Goal: Task Accomplishment & Management: Check status

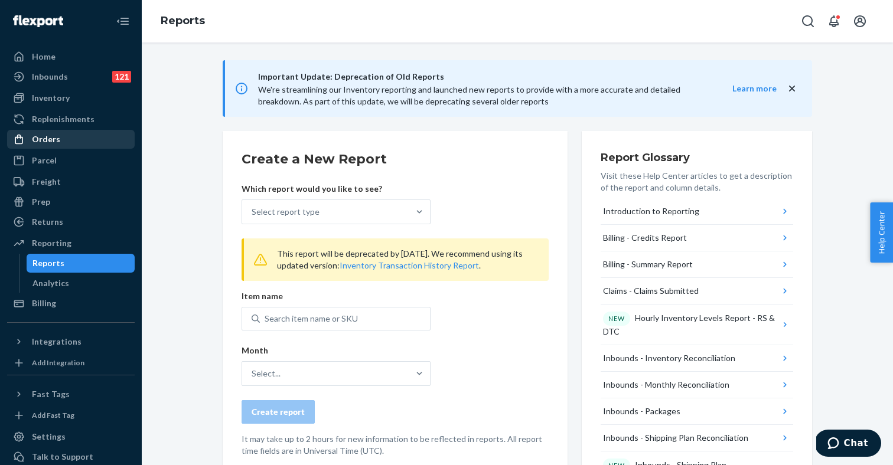
scroll to position [281, 0]
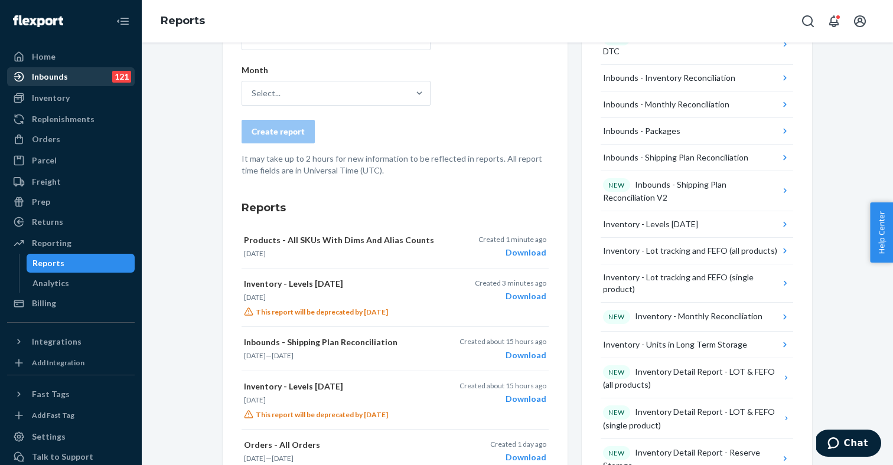
click at [67, 82] on div "Inbounds 121" at bounding box center [70, 77] width 125 height 17
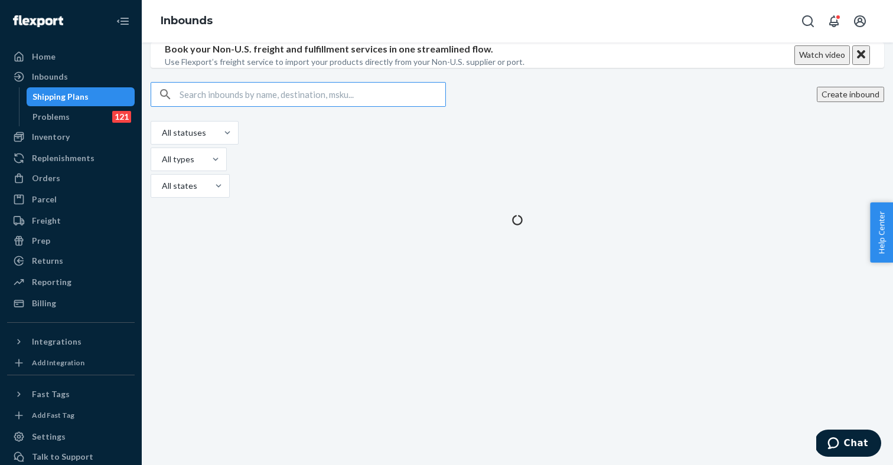
click at [459, 369] on div "Book your Non-U.S. freight and fulfillment services in one streamlined flow. Us…" at bounding box center [517, 254] width 751 height 423
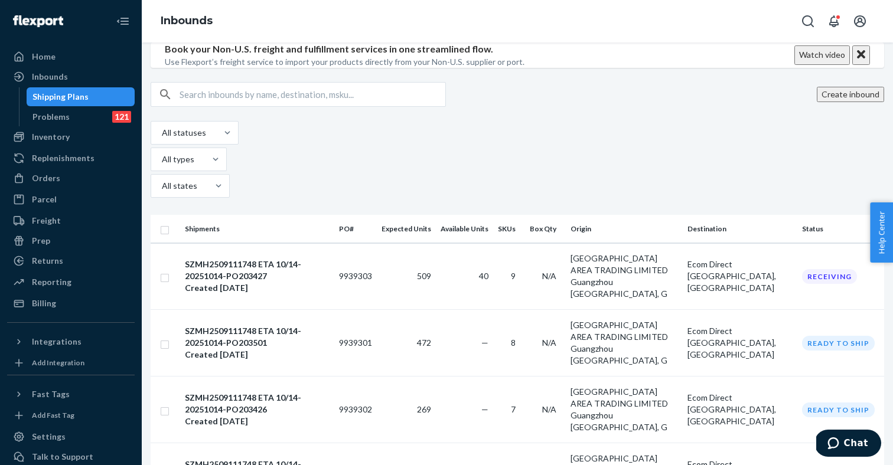
click at [281, 106] on input "text" at bounding box center [313, 95] width 266 height 24
paste input "2005841"
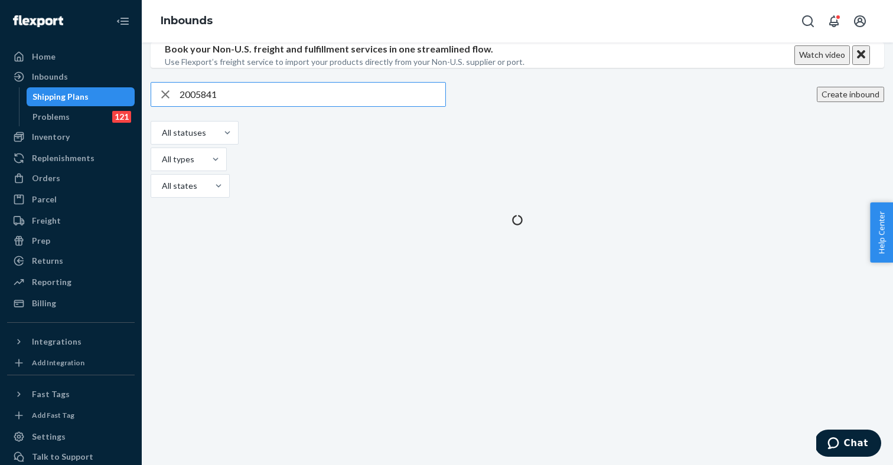
type input "2005841"
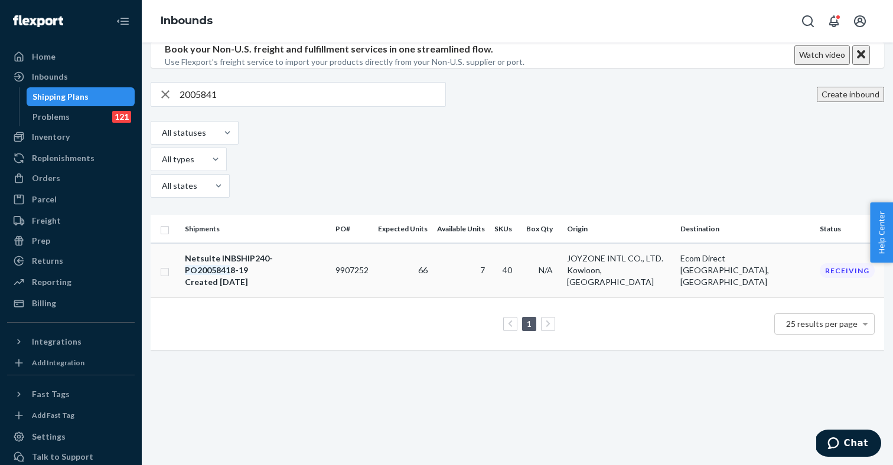
click at [230, 270] on em "PO2005841" at bounding box center [207, 270] width 45 height 10
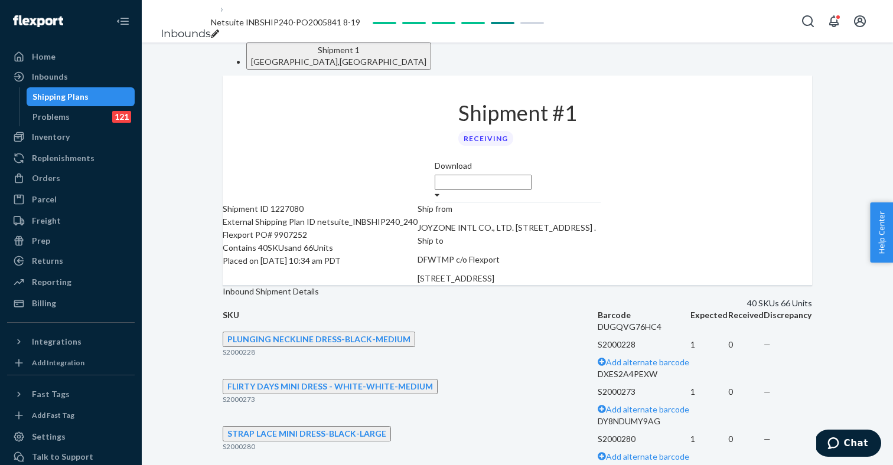
click at [219, 30] on icon "breadcrumbs" at bounding box center [215, 34] width 8 height 8
click at [308, 22] on input "Netsuite INBSHIP240-PO2005841 8-19" at bounding box center [259, 22] width 97 height 15
type input "Netsuite INBSHIP240-PO200584 8-19"
